Goal: Find specific page/section: Find specific page/section

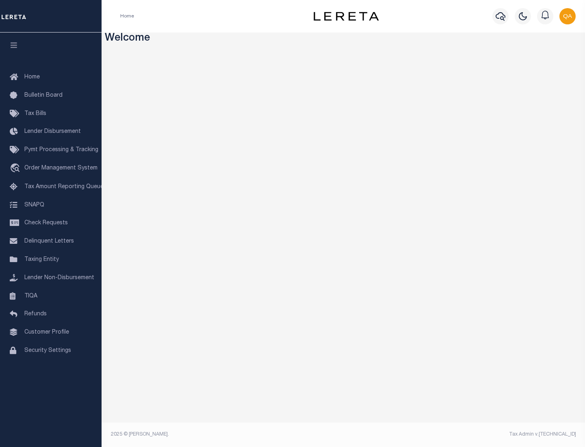
click at [51, 296] on link "TIQA" at bounding box center [51, 296] width 102 height 18
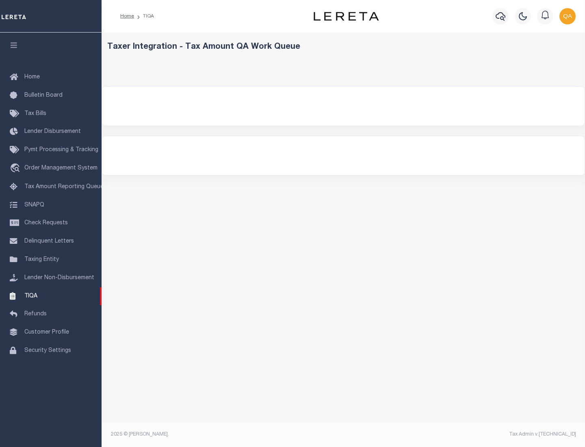
select select "200"
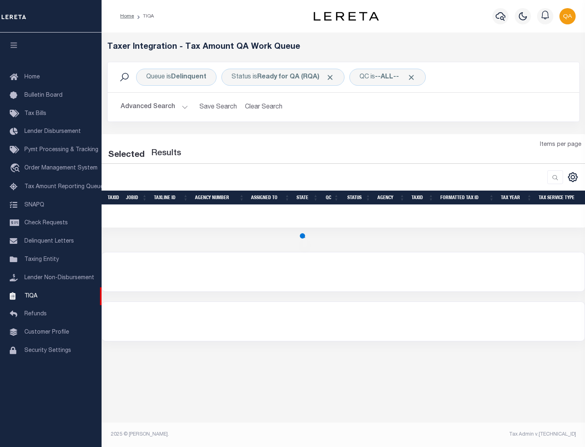
select select "200"
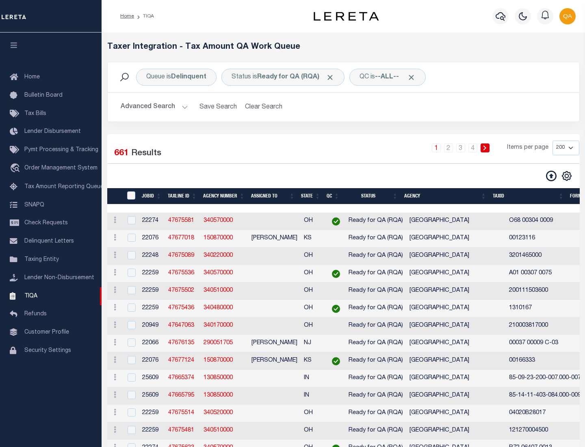
click at [333, 77] on span "Click to Remove" at bounding box center [330, 77] width 9 height 9
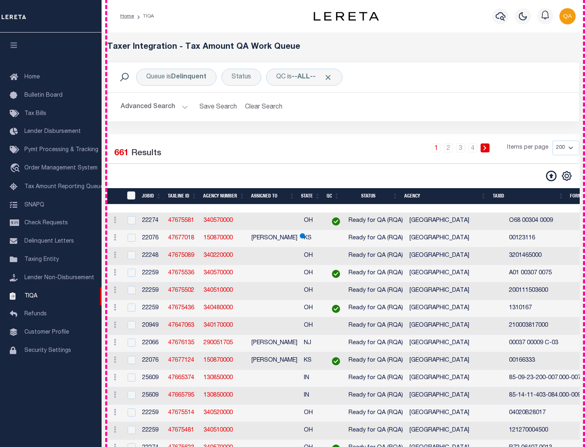
scroll to position [1737, 0]
